Goal: Find specific page/section

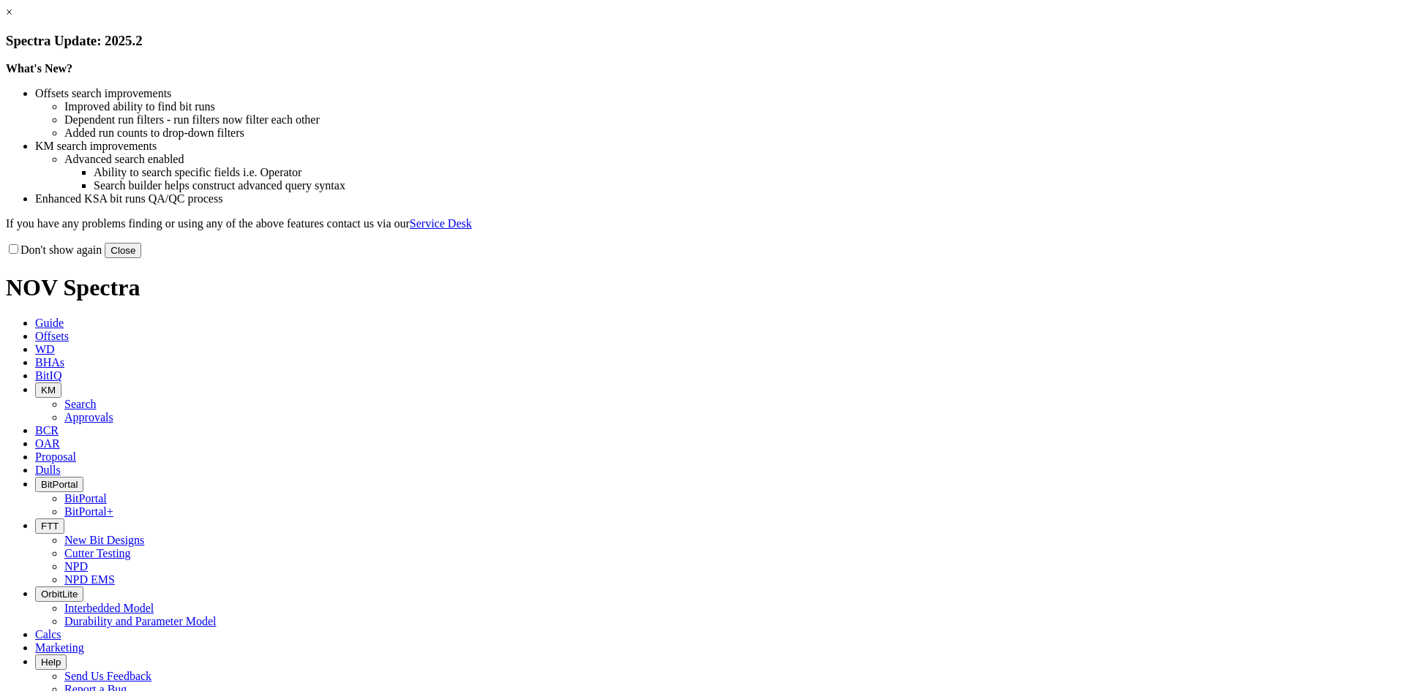
click at [141, 258] on button "Close" at bounding box center [123, 250] width 37 height 15
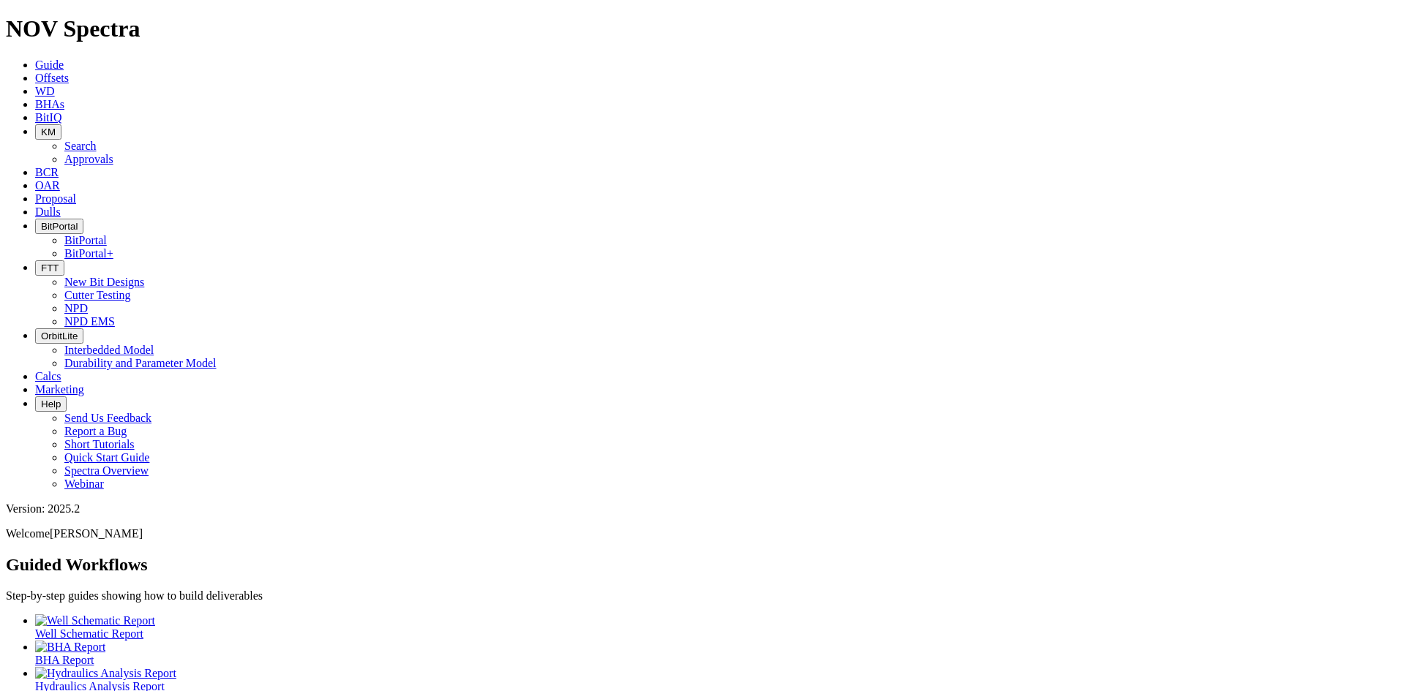
click at [59, 263] on span "FTT" at bounding box center [50, 268] width 18 height 11
click at [88, 302] on link "NPD" at bounding box center [75, 308] width 23 height 12
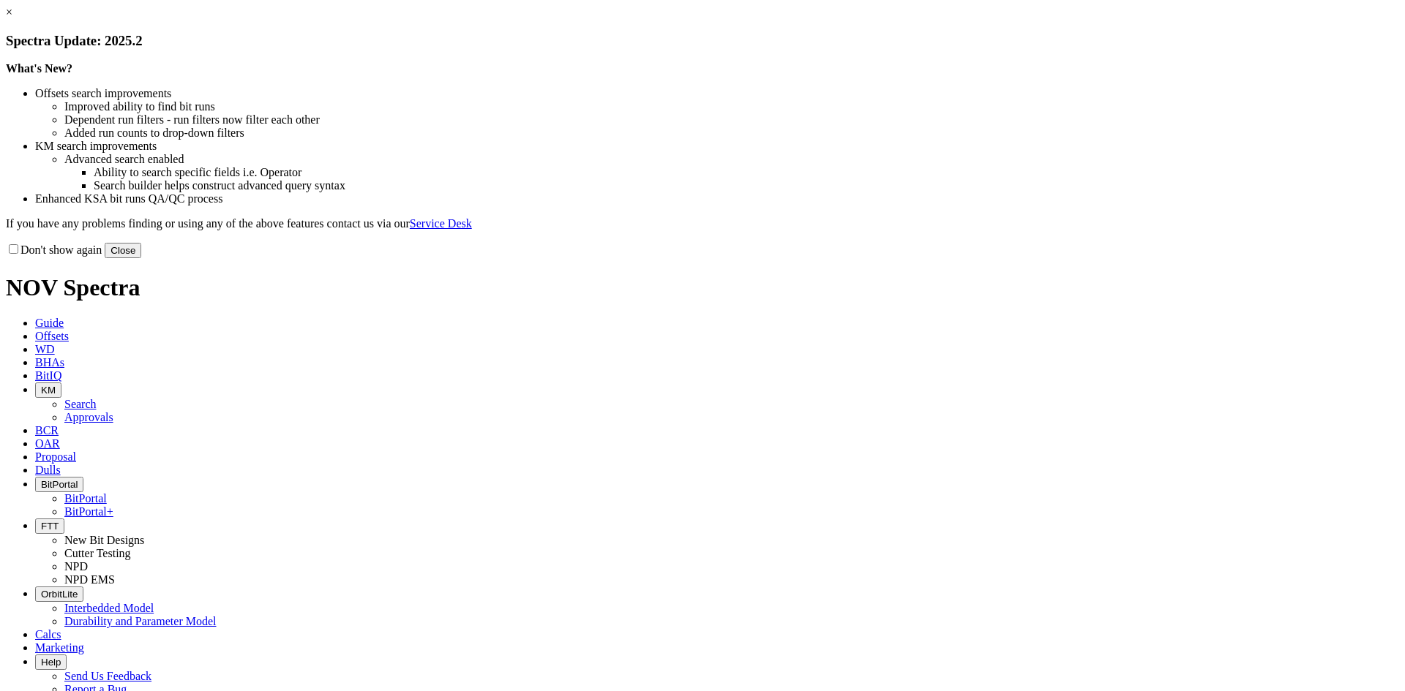
click at [141, 258] on button "Close" at bounding box center [123, 250] width 37 height 15
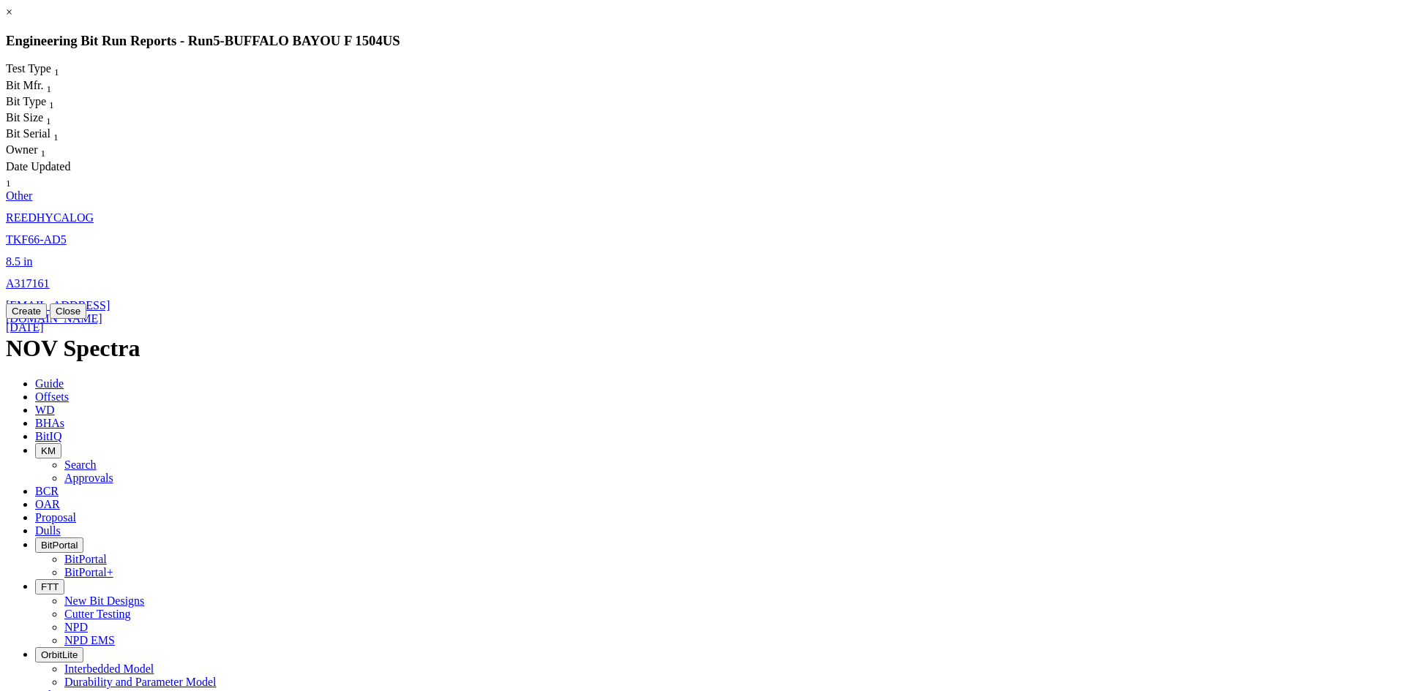
click at [20, 255] on span "8.5" at bounding box center [13, 261] width 15 height 12
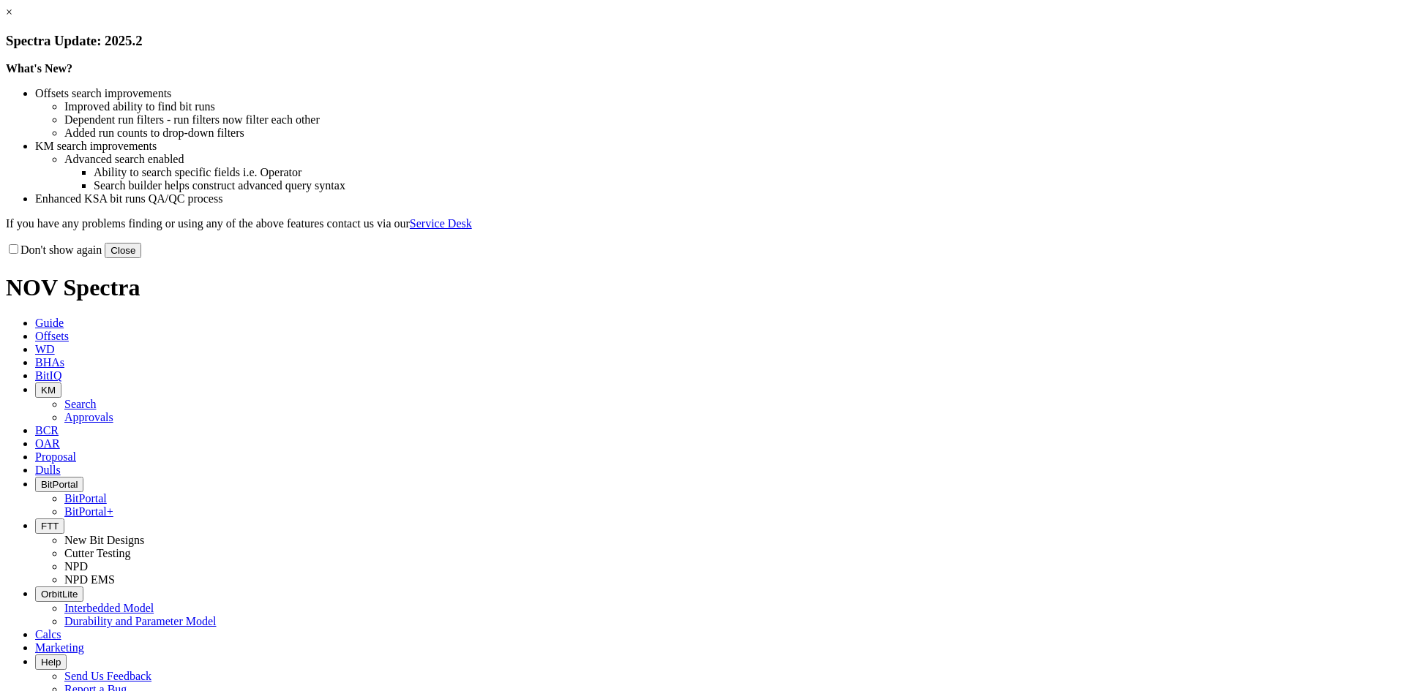
click at [141, 258] on button "Close" at bounding box center [123, 250] width 37 height 15
select select "New Bit Design"
click at [141, 258] on button "Close" at bounding box center [123, 250] width 37 height 15
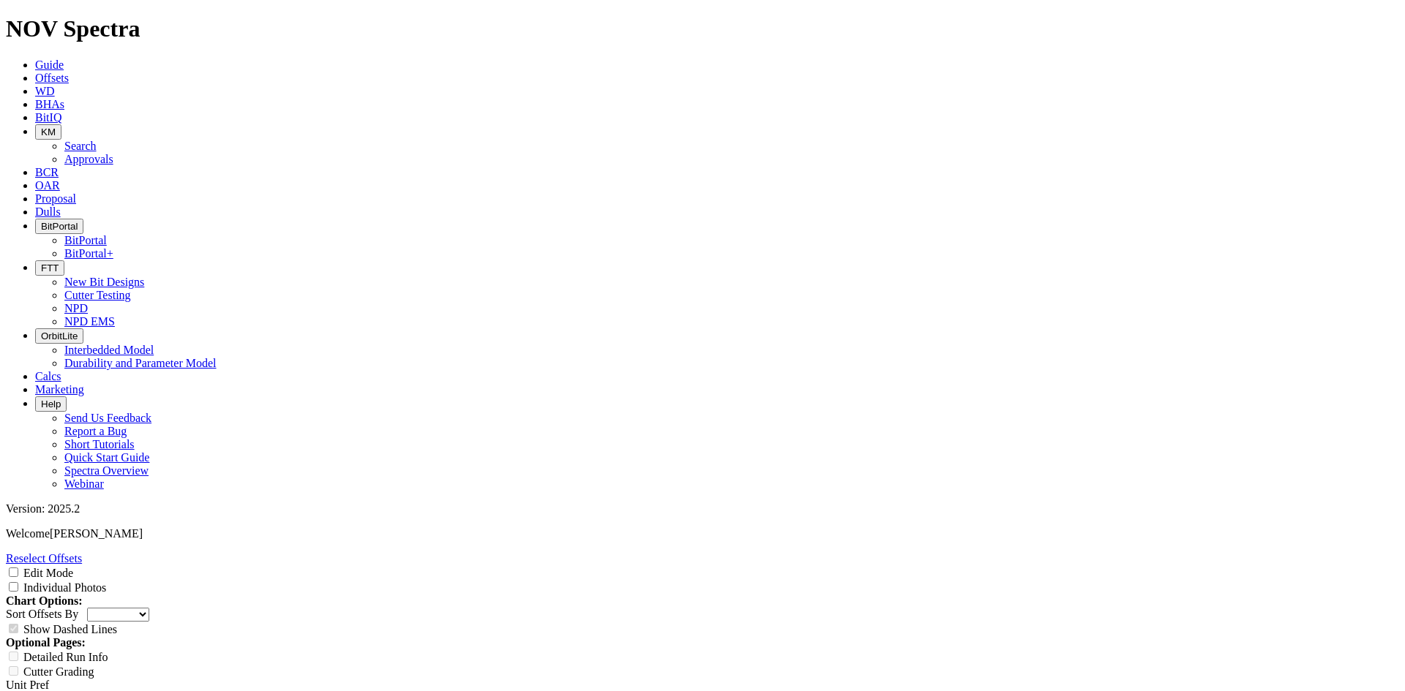
scroll to position [2161, 0]
